Goal: Task Accomplishment & Management: Use online tool/utility

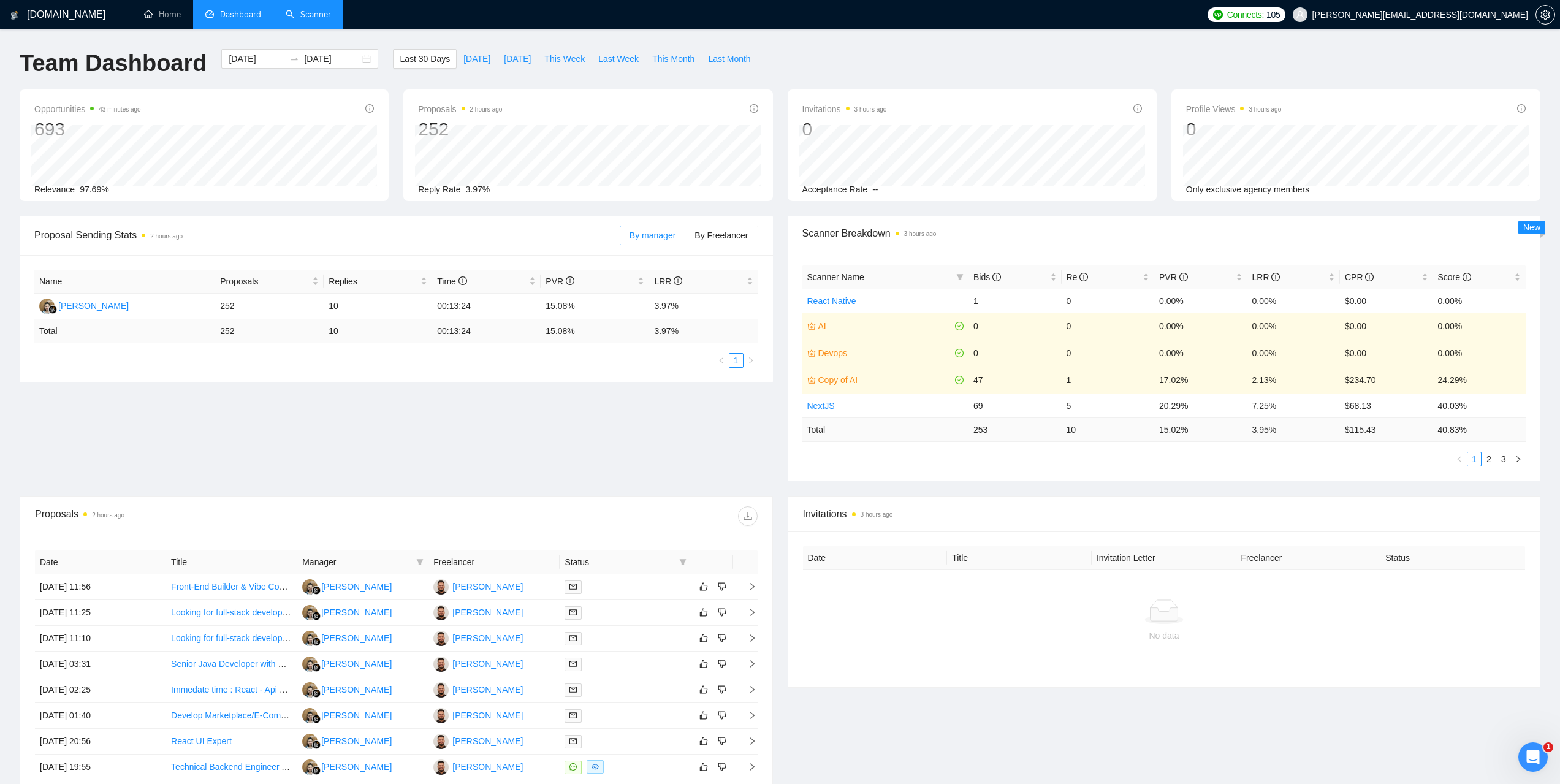
click at [307, 19] on link "Scanner" at bounding box center [308, 14] width 45 height 10
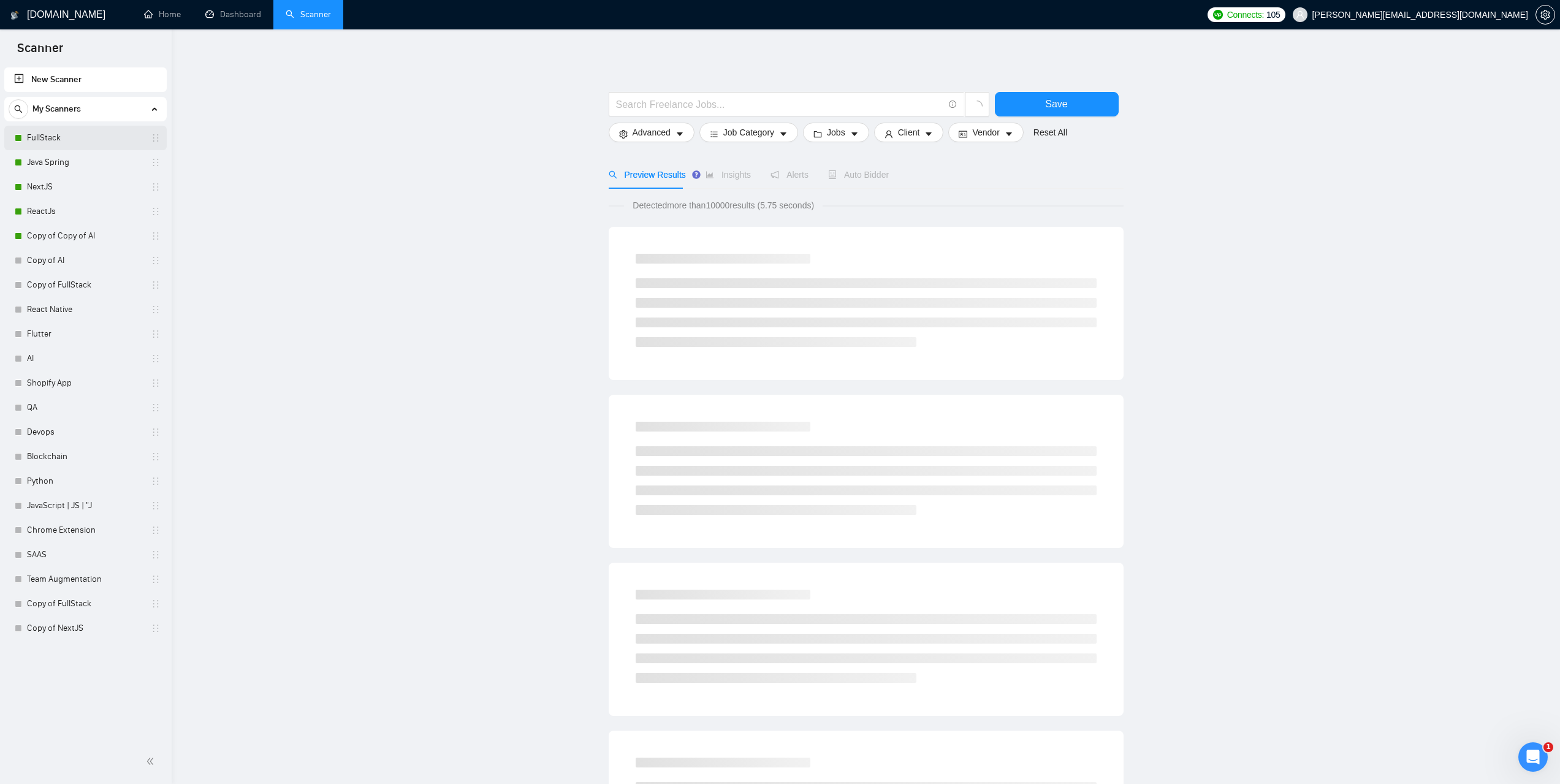
click at [62, 132] on link "FullStack" at bounding box center [86, 138] width 117 height 25
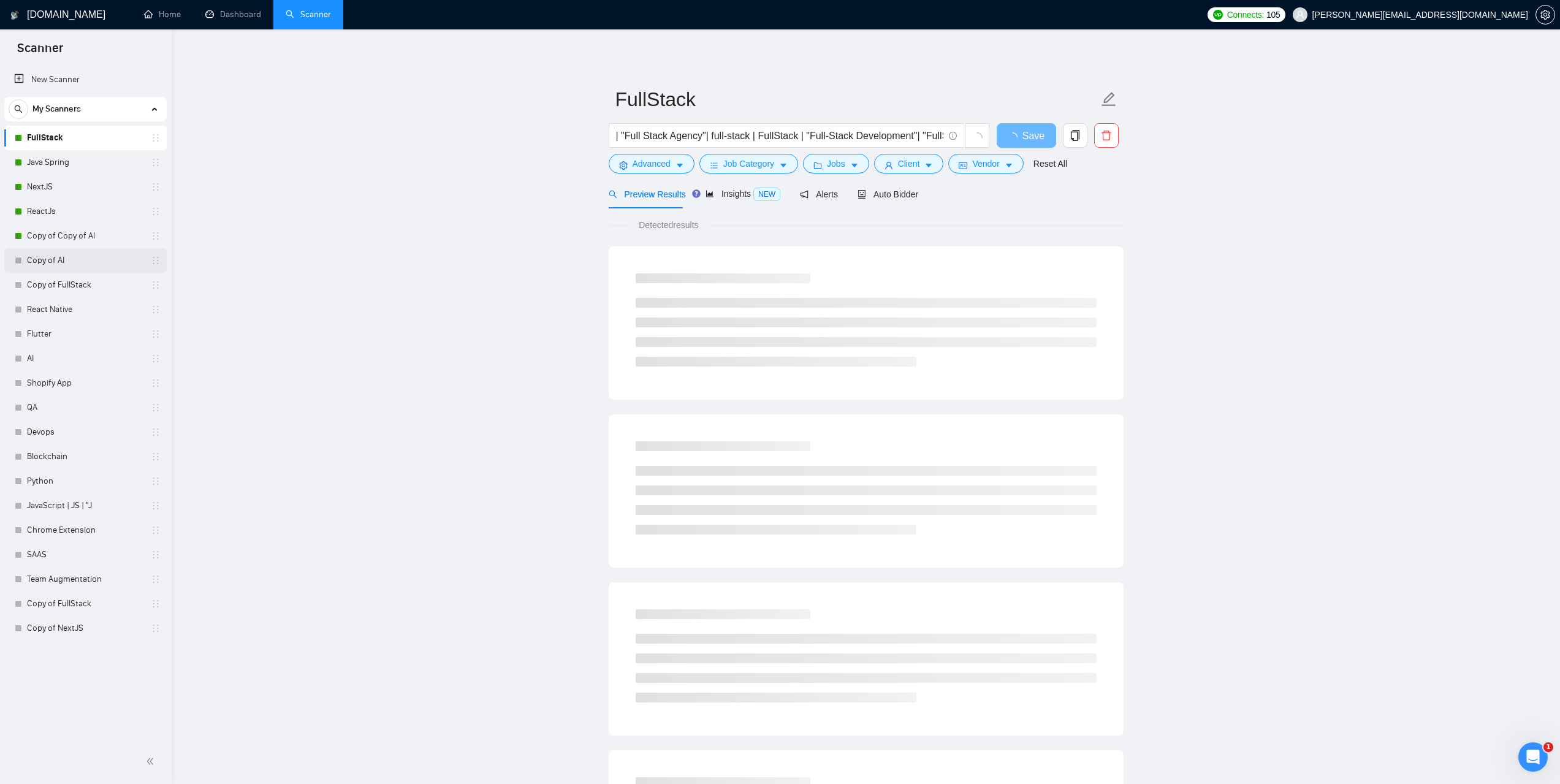
click at [52, 260] on link "Copy of AI" at bounding box center [86, 261] width 117 height 25
click at [906, 204] on div "Auto Bidder" at bounding box center [888, 194] width 61 height 29
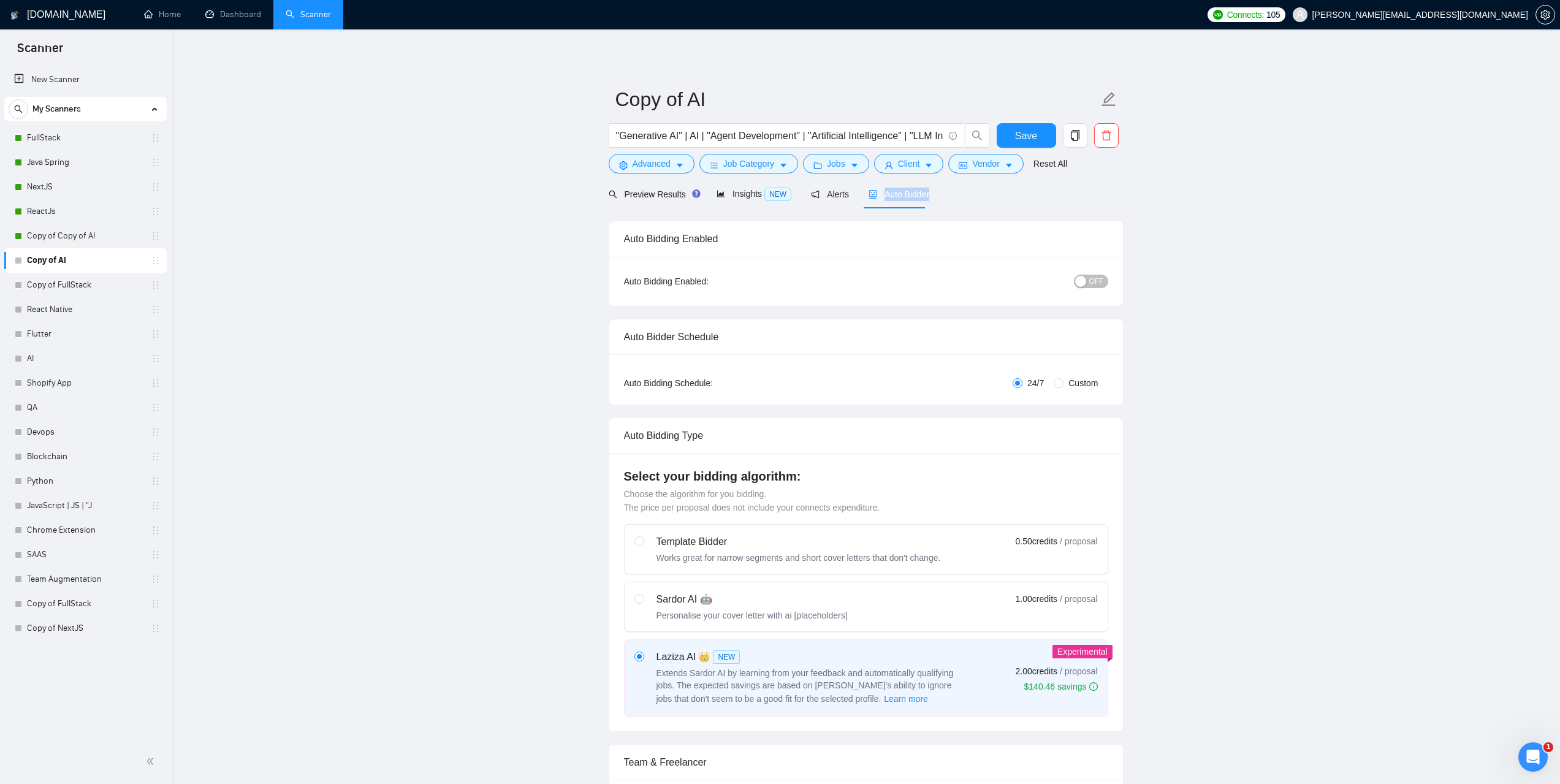
drag, startPoint x: 922, startPoint y: 193, endPoint x: 879, endPoint y: 191, distance: 43.0
click at [879, 191] on div "Preview Results Insights NEW Alerts Auto Bidder" at bounding box center [866, 194] width 515 height 29
copy span "Auto Bidder"
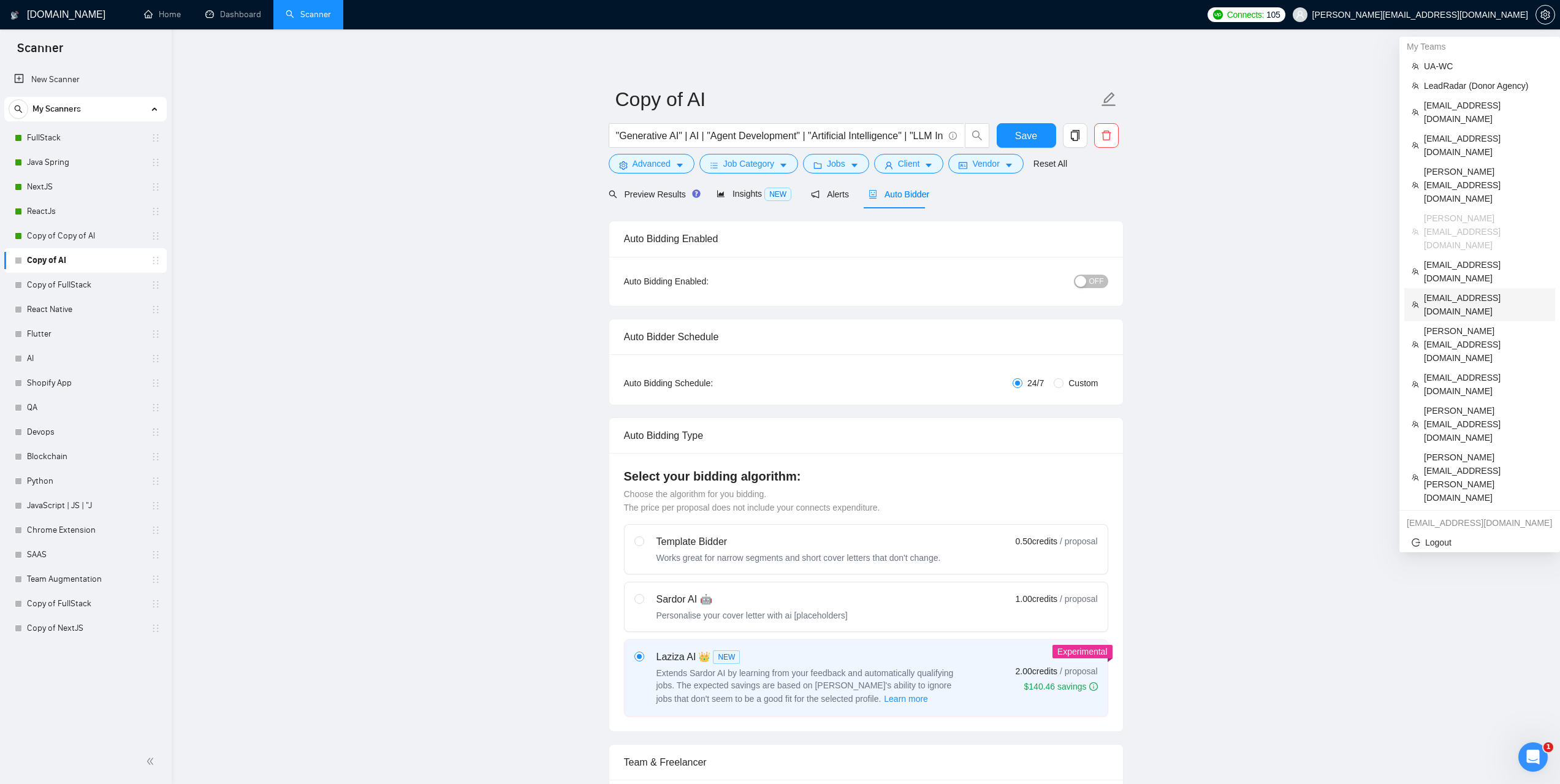
click at [1456, 291] on span "[EMAIL_ADDRESS][DOMAIN_NAME]" at bounding box center [1485, 305] width 124 height 27
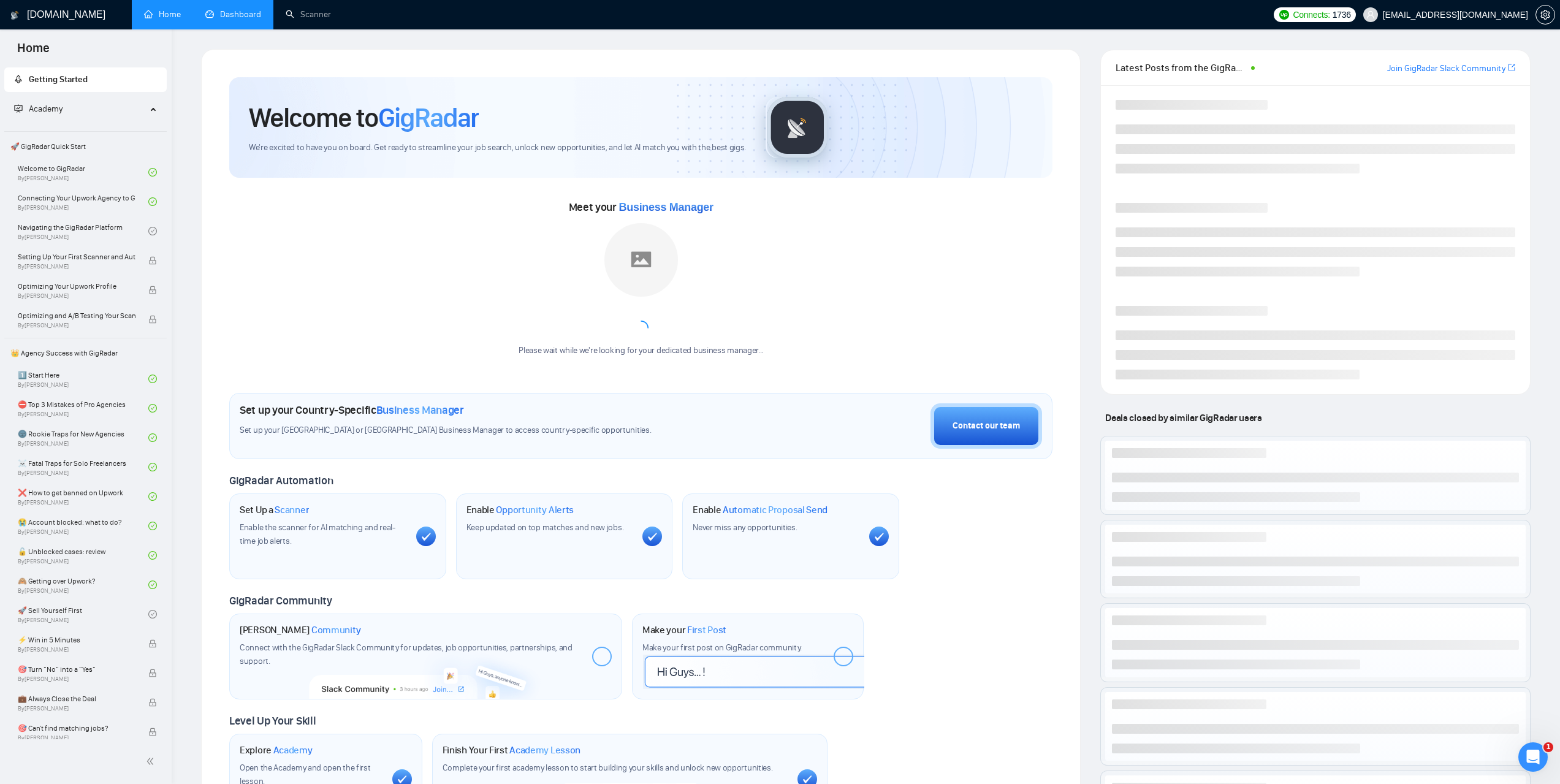
click at [261, 13] on link "Dashboard" at bounding box center [234, 14] width 56 height 10
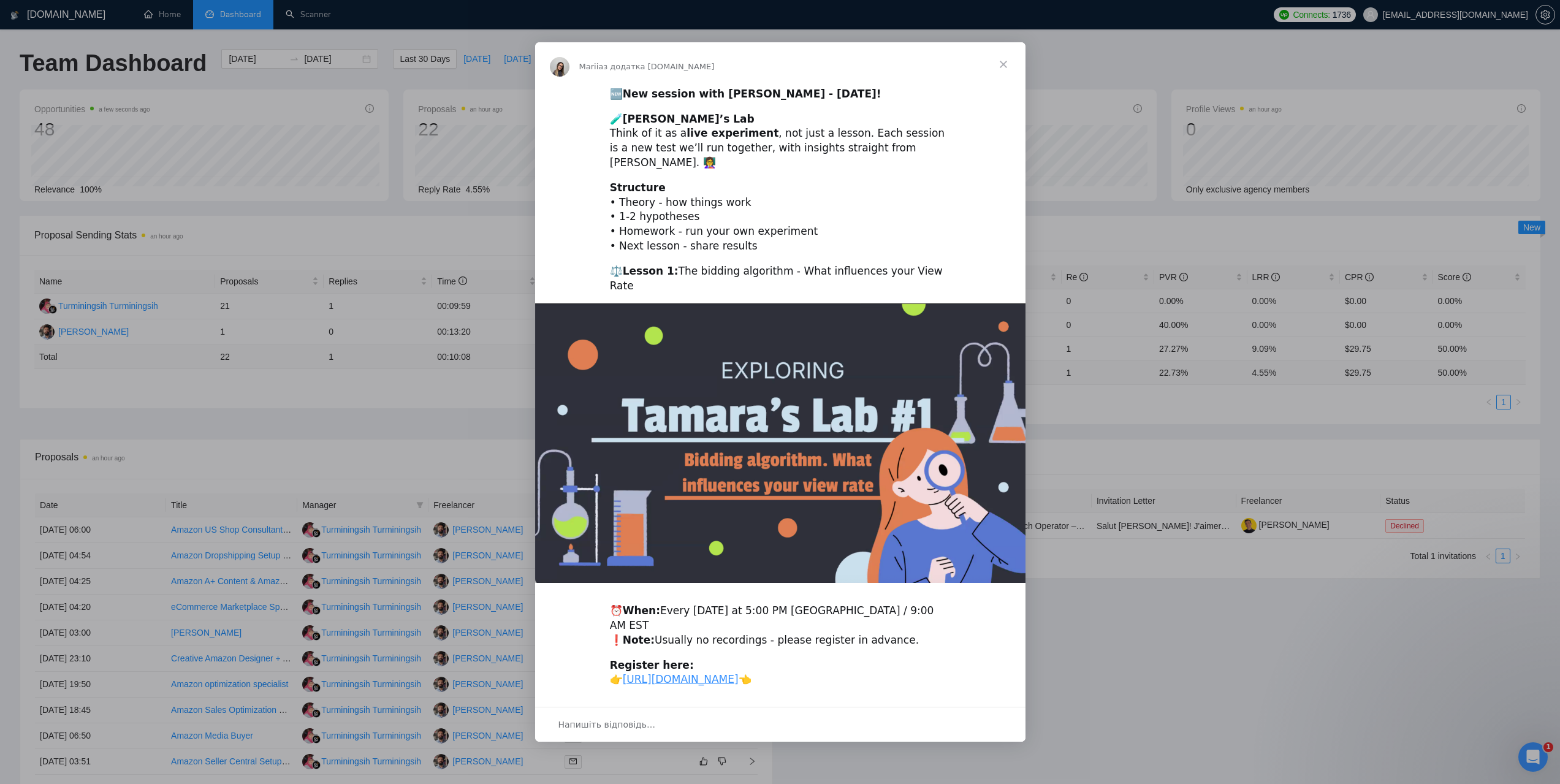
click at [1014, 69] on span "Закрити" at bounding box center [1003, 64] width 44 height 44
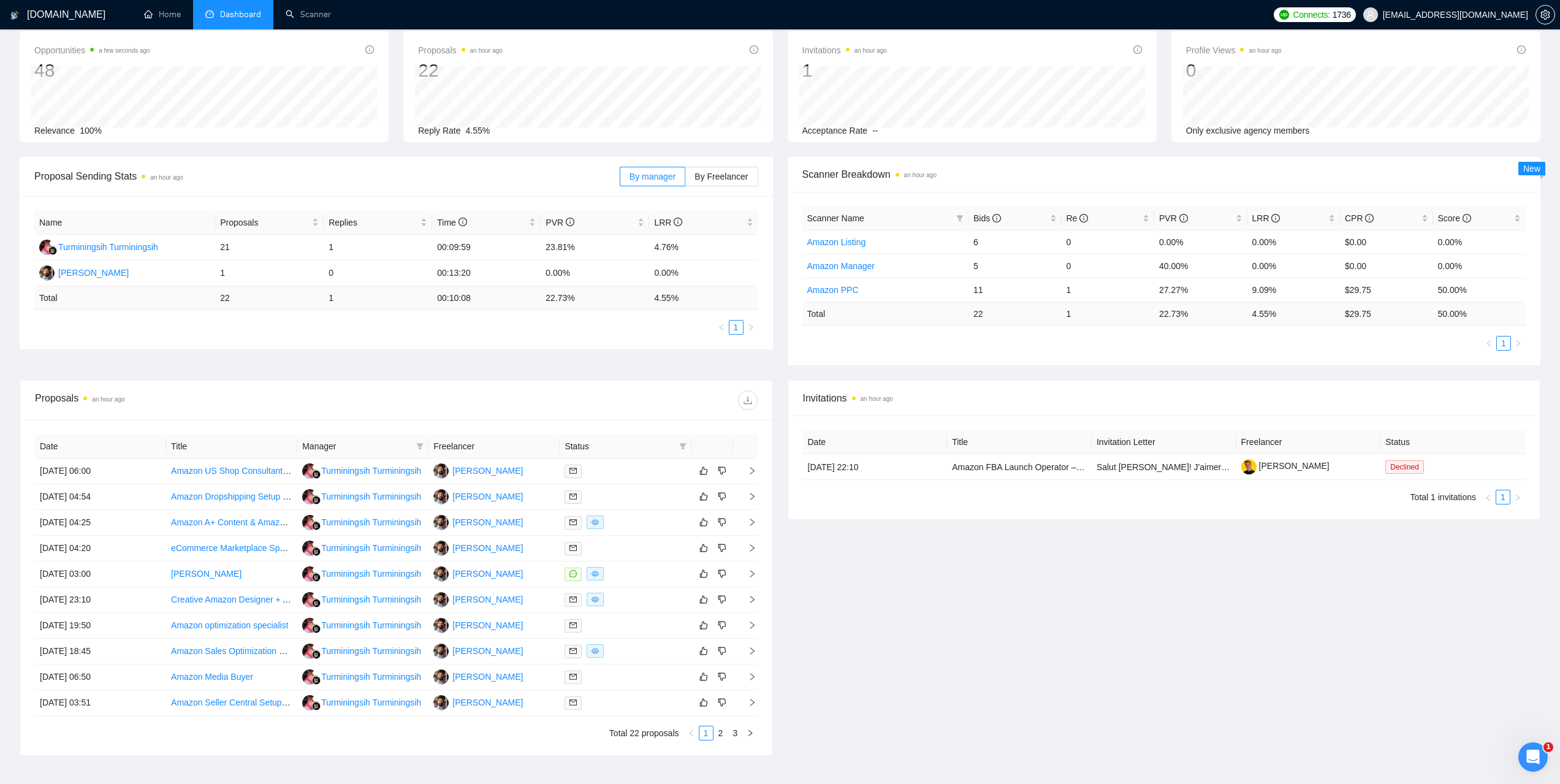
scroll to position [62, 0]
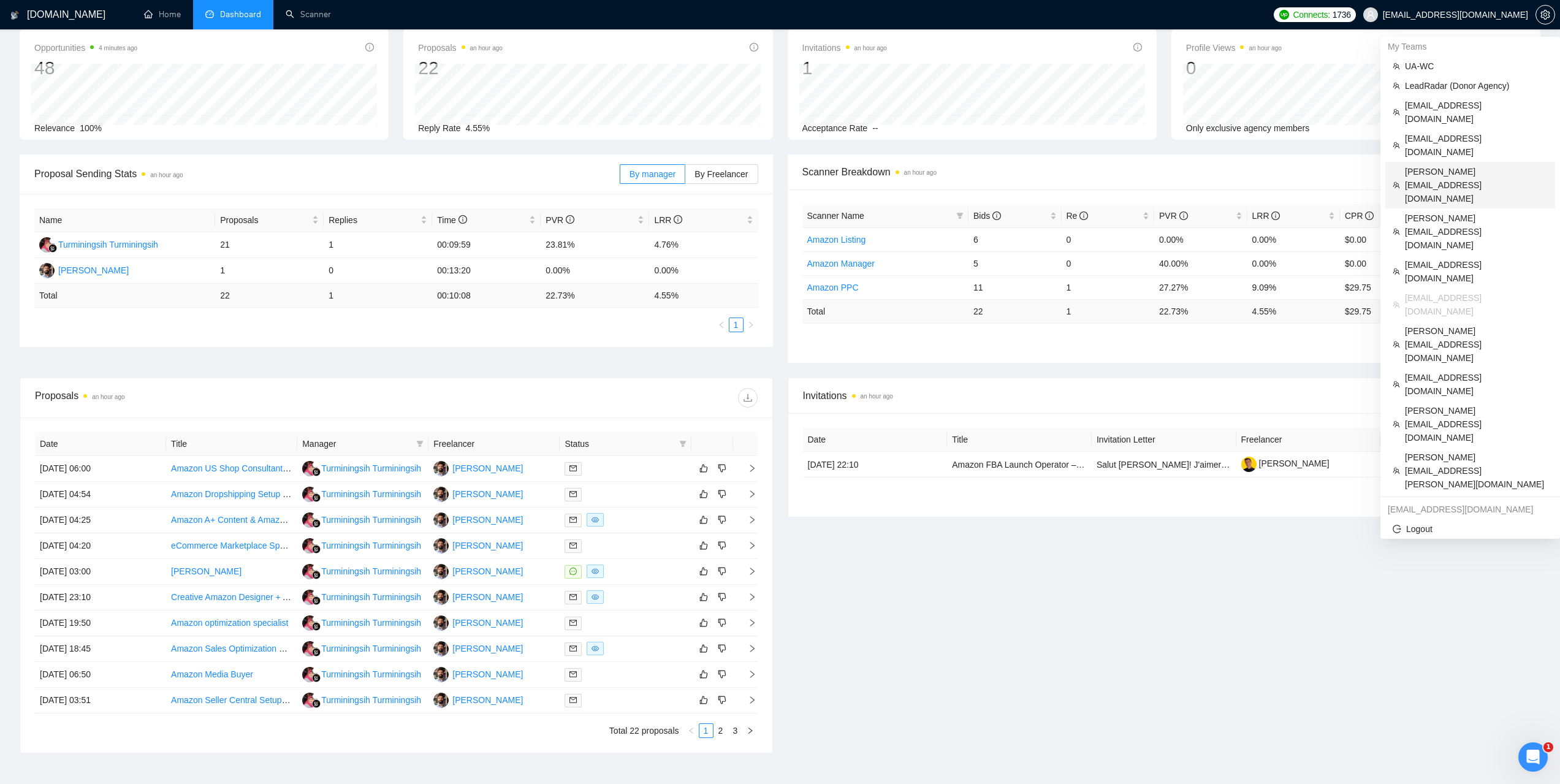
click at [1434, 165] on span "[PERSON_NAME][EMAIL_ADDRESS][DOMAIN_NAME]" at bounding box center [1476, 185] width 143 height 40
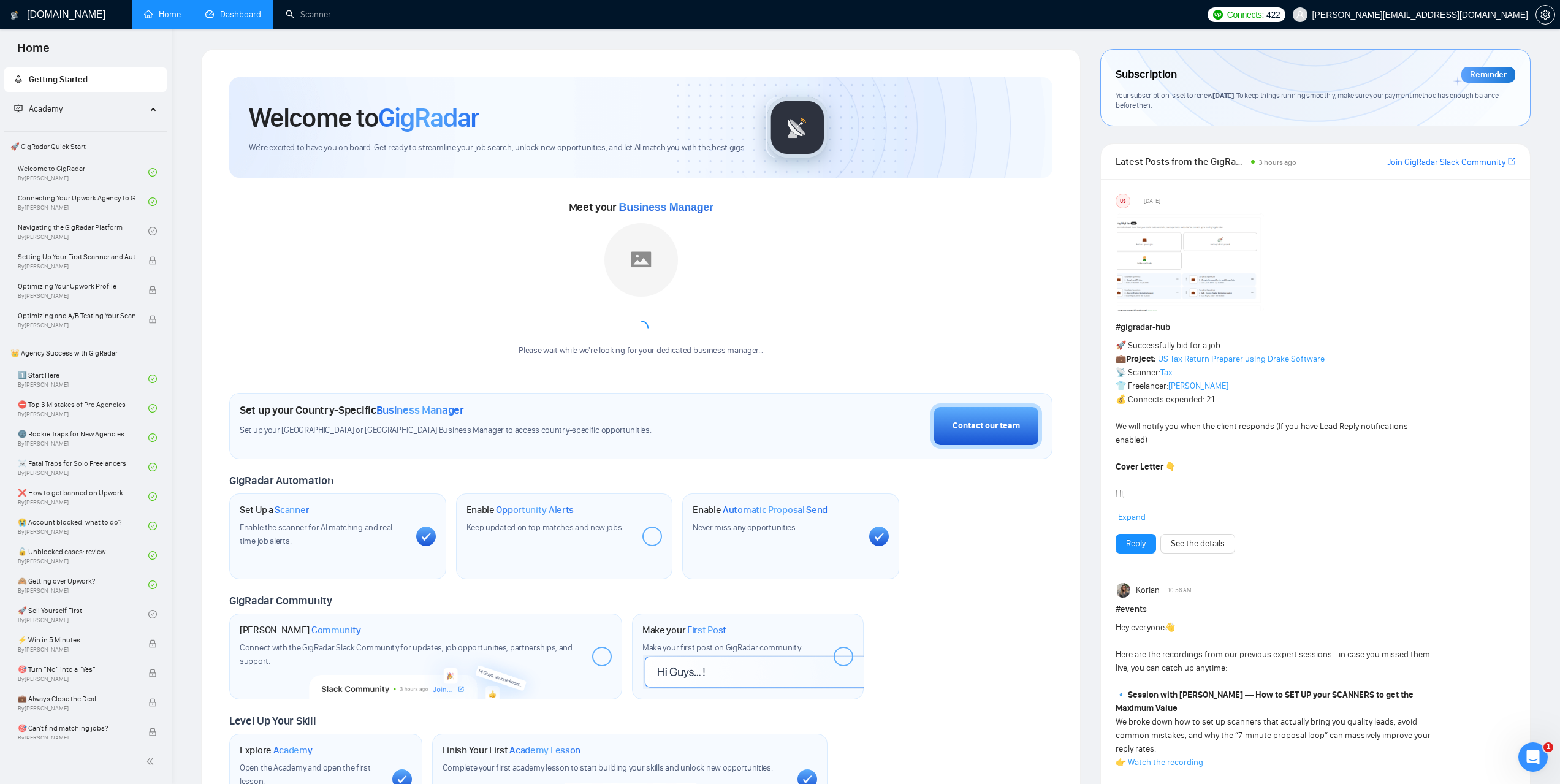
click at [246, 12] on link "Dashboard" at bounding box center [234, 14] width 56 height 10
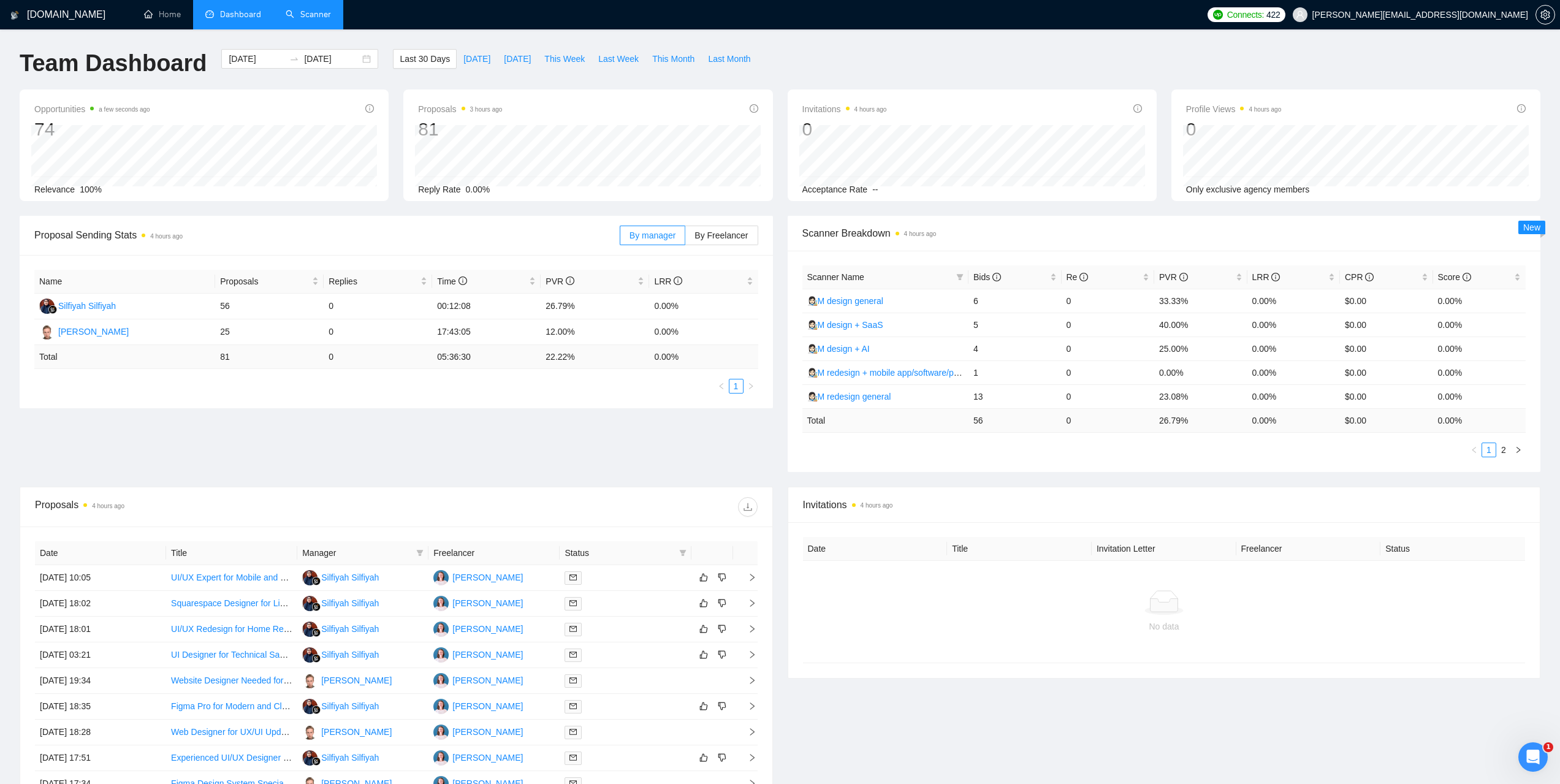
click at [326, 19] on link "Scanner" at bounding box center [308, 14] width 45 height 10
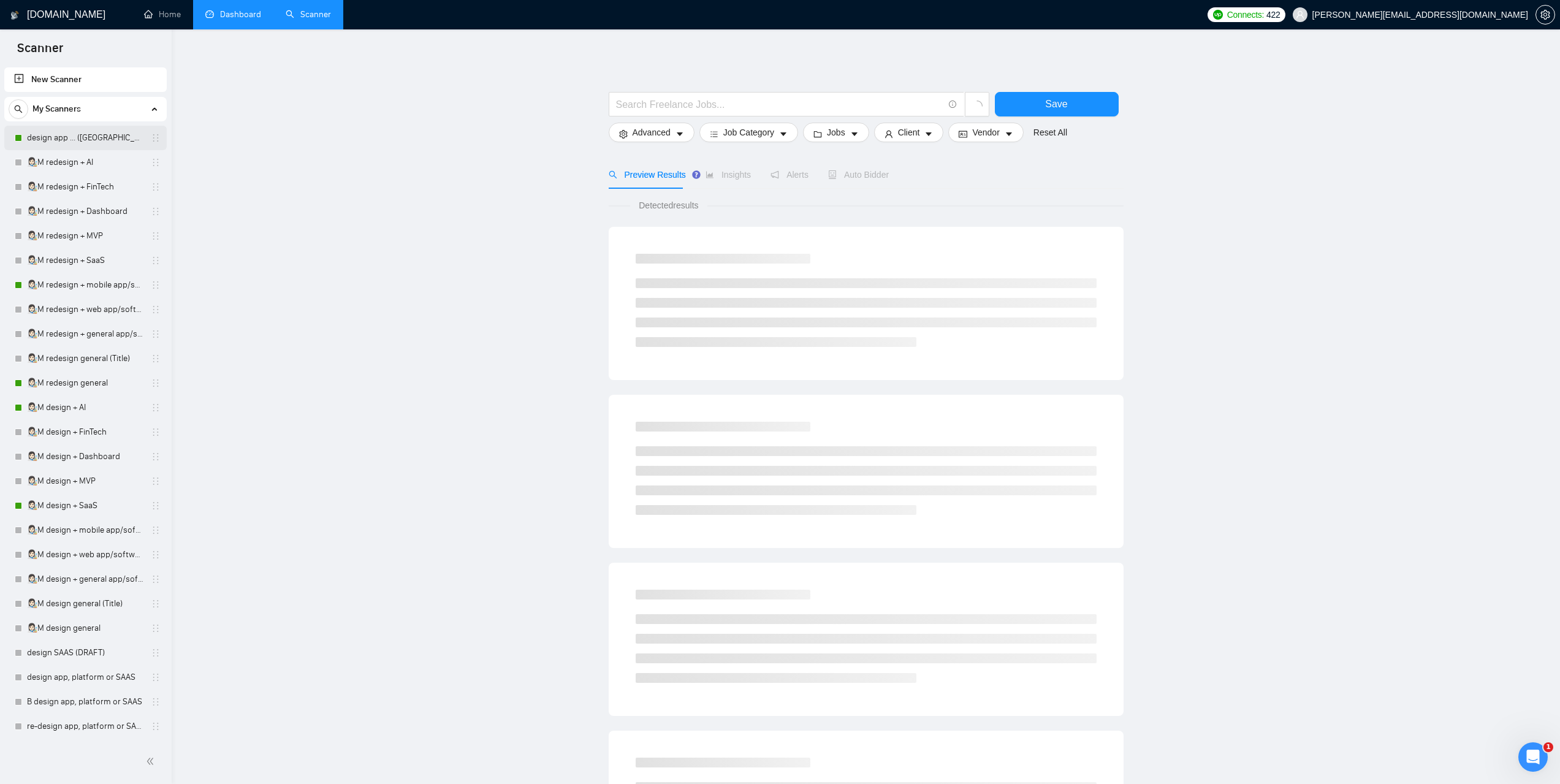
click at [66, 139] on link "design app ... ([GEOGRAPHIC_DATA])" at bounding box center [86, 138] width 117 height 25
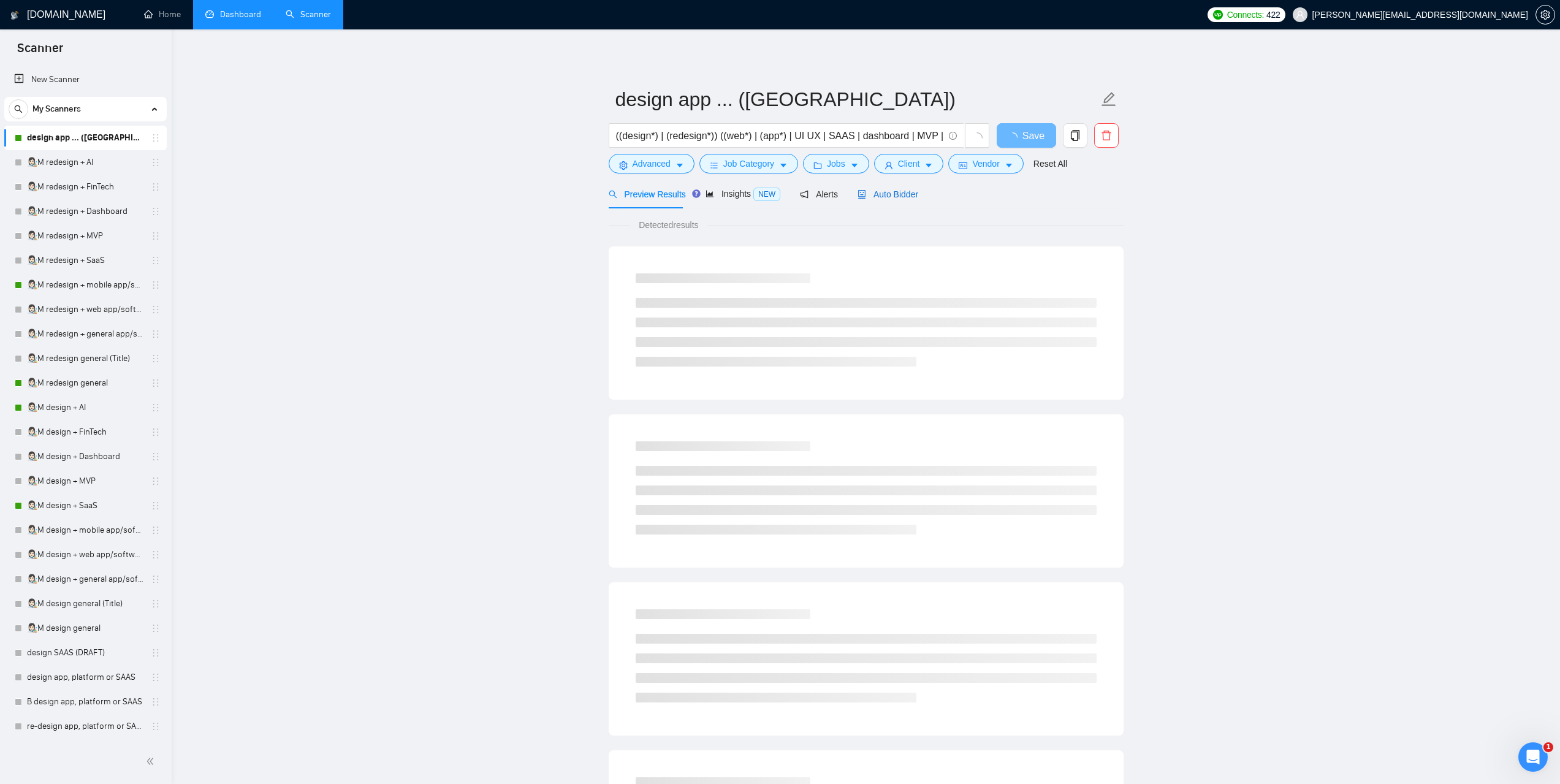
click at [894, 197] on span "Auto Bidder" at bounding box center [888, 194] width 61 height 10
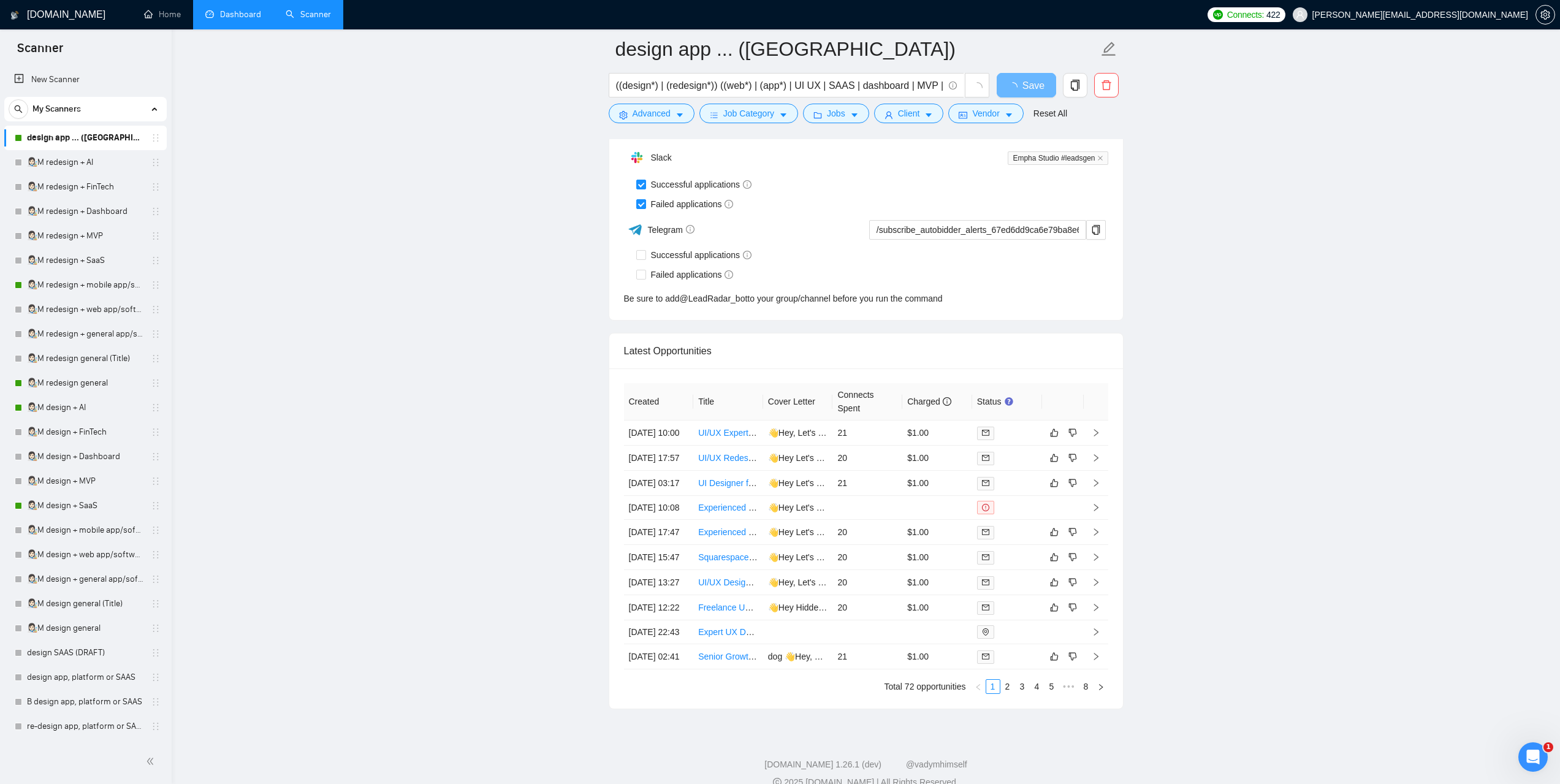
scroll to position [2881, 0]
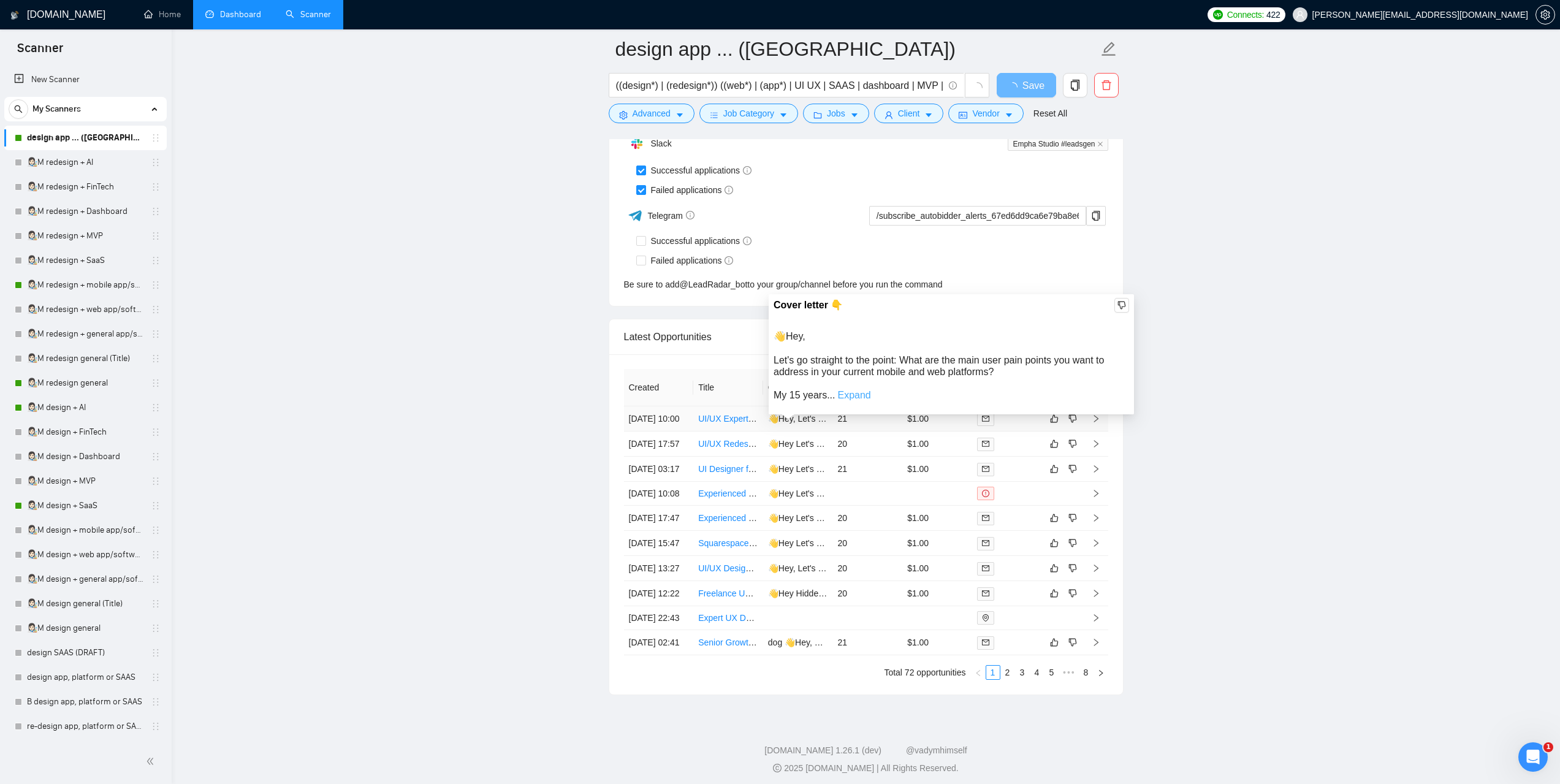
click at [844, 396] on link "Expand" at bounding box center [854, 395] width 33 height 10
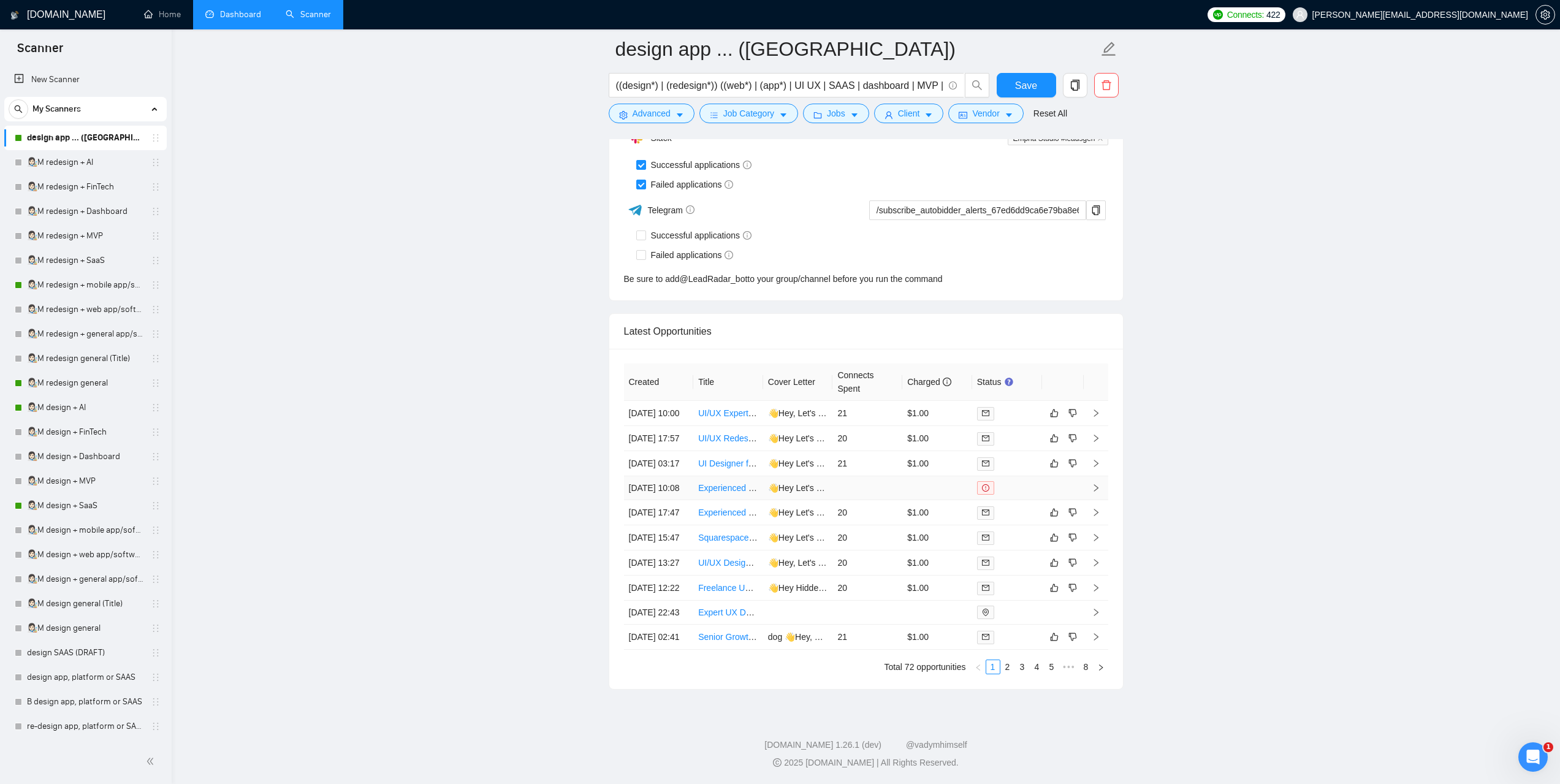
scroll to position [3122, 0]
